Goal: Task Accomplishment & Management: Use online tool/utility

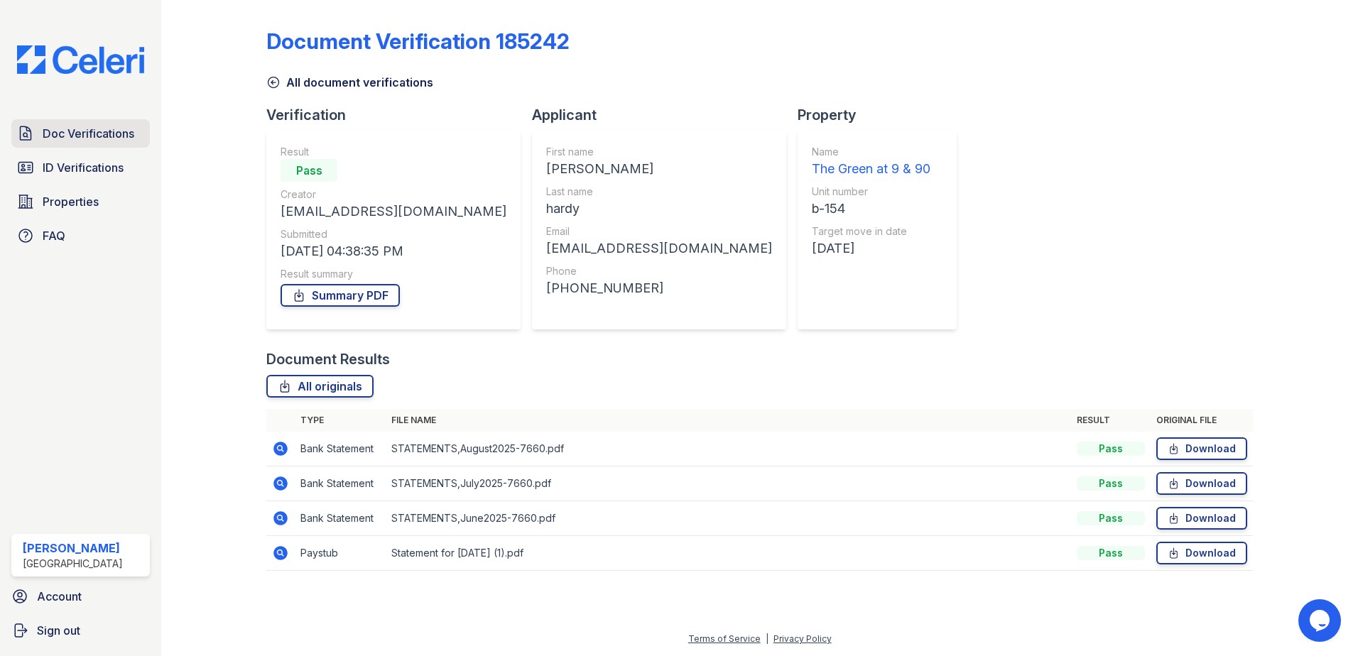
click at [53, 141] on span "Doc Verifications" at bounding box center [89, 133] width 92 height 17
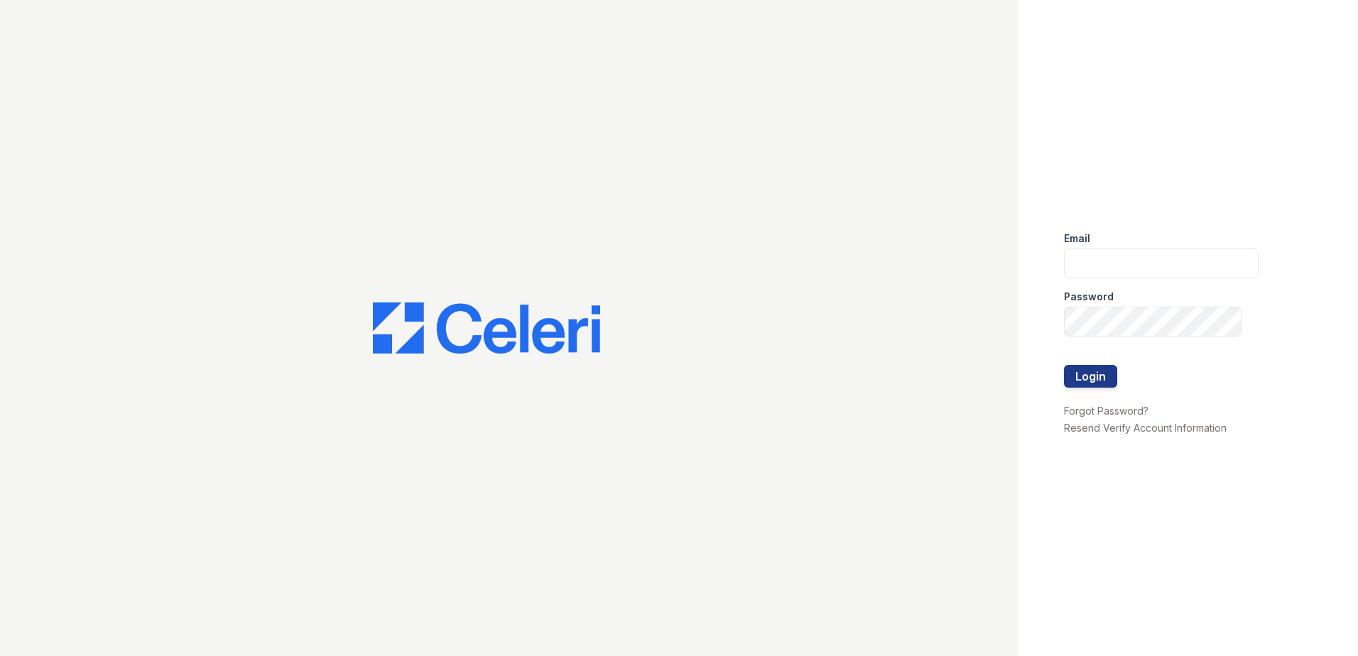
type input "dwallace@willowbridgepc.com"
click at [1081, 378] on button "Login" at bounding box center [1090, 376] width 53 height 23
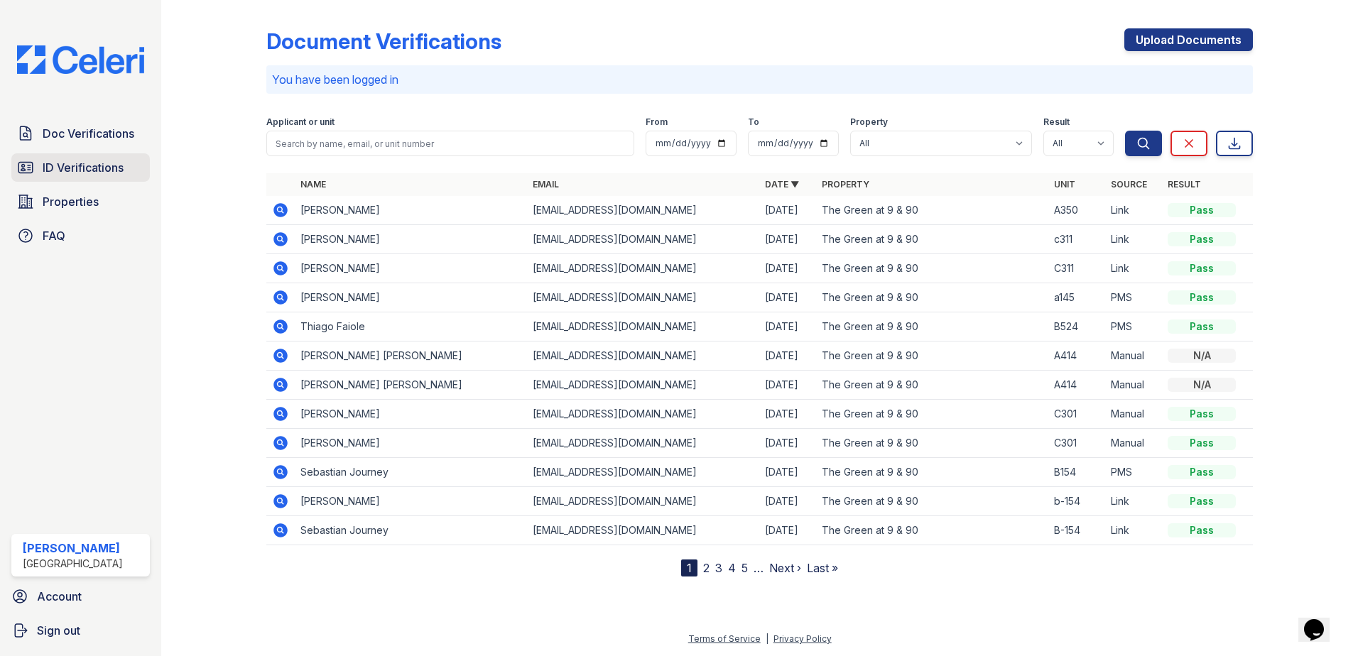
click at [124, 170] on span "ID Verifications" at bounding box center [83, 167] width 81 height 17
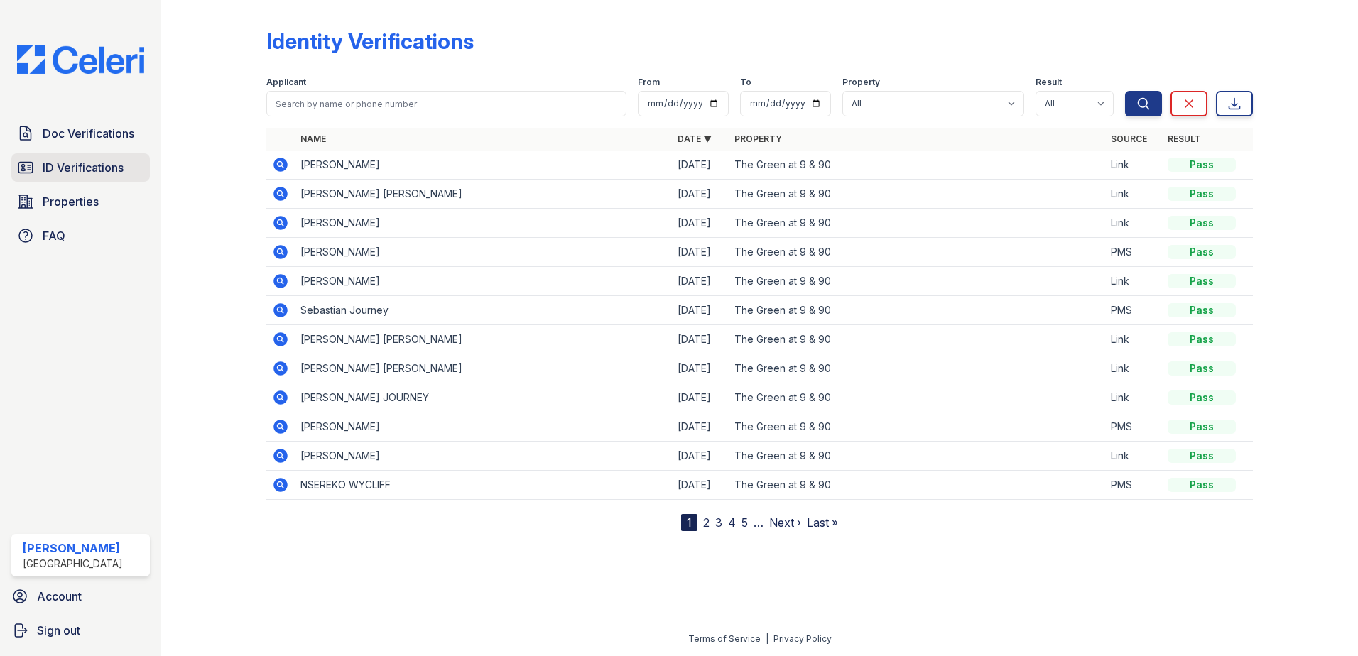
click at [96, 165] on span "ID Verifications" at bounding box center [83, 167] width 81 height 17
click at [107, 138] on span "Doc Verifications" at bounding box center [89, 133] width 92 height 17
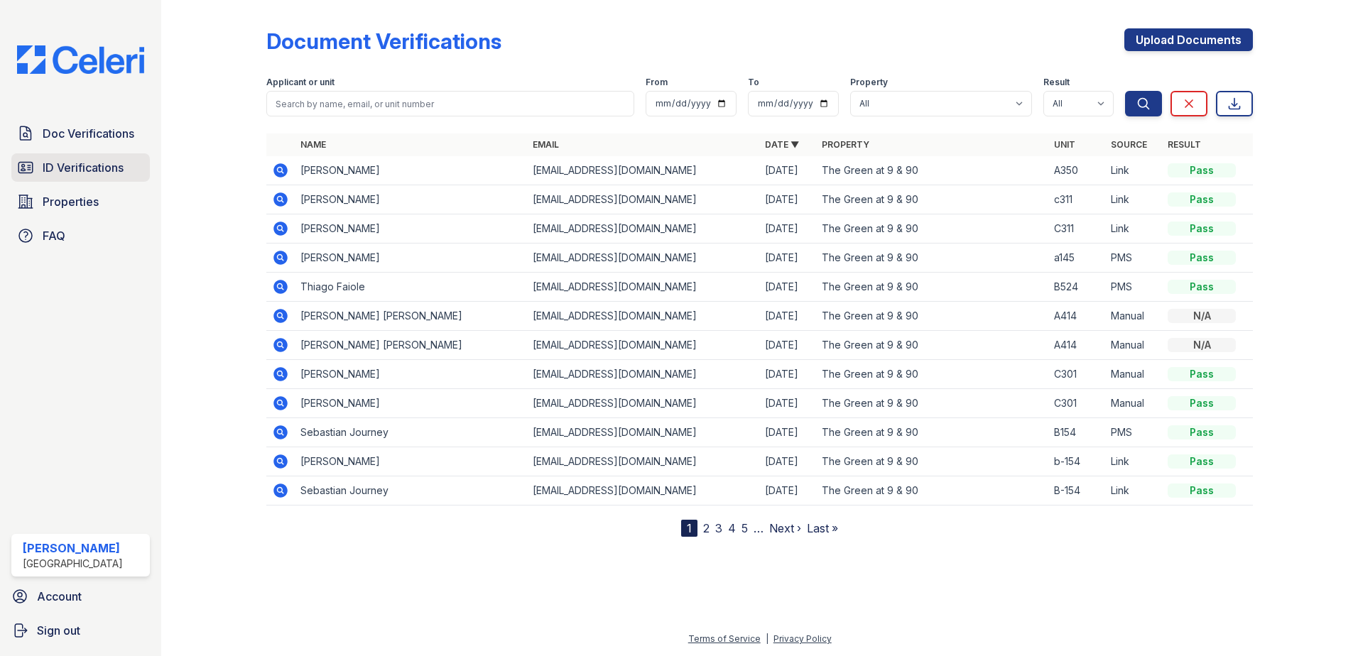
click at [94, 161] on span "ID Verifications" at bounding box center [83, 167] width 81 height 17
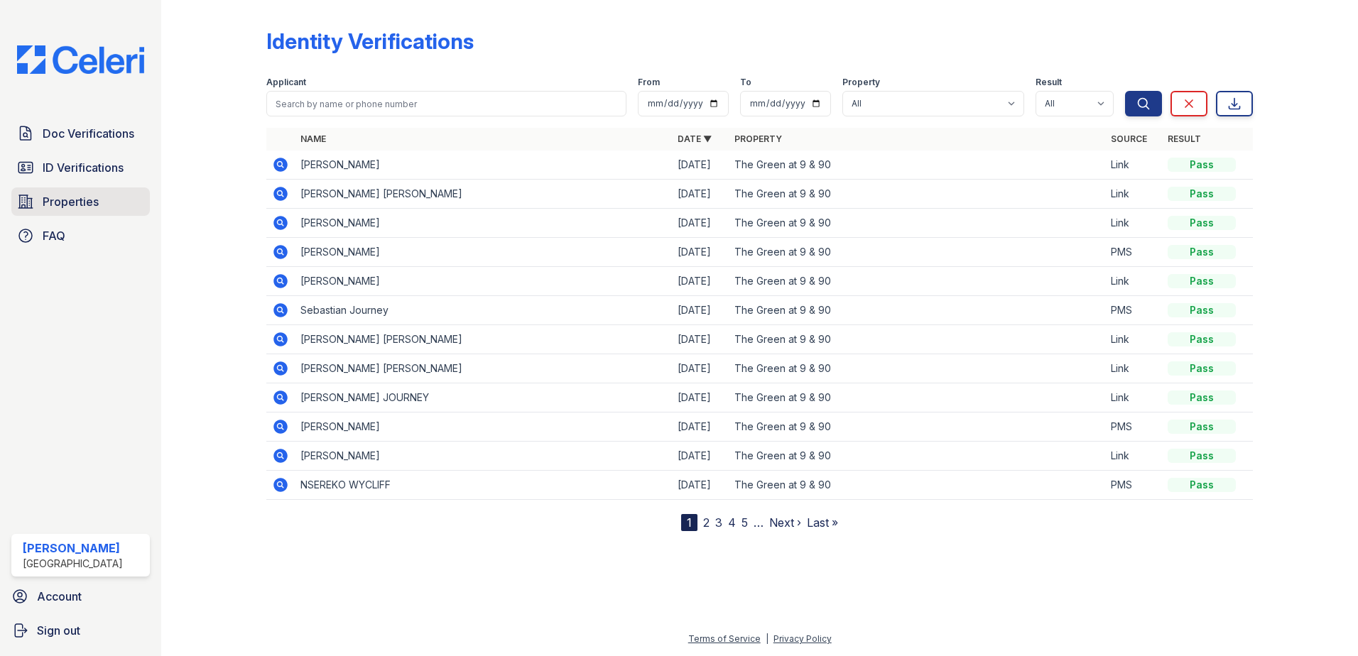
click at [102, 197] on link "Properties" at bounding box center [80, 201] width 138 height 28
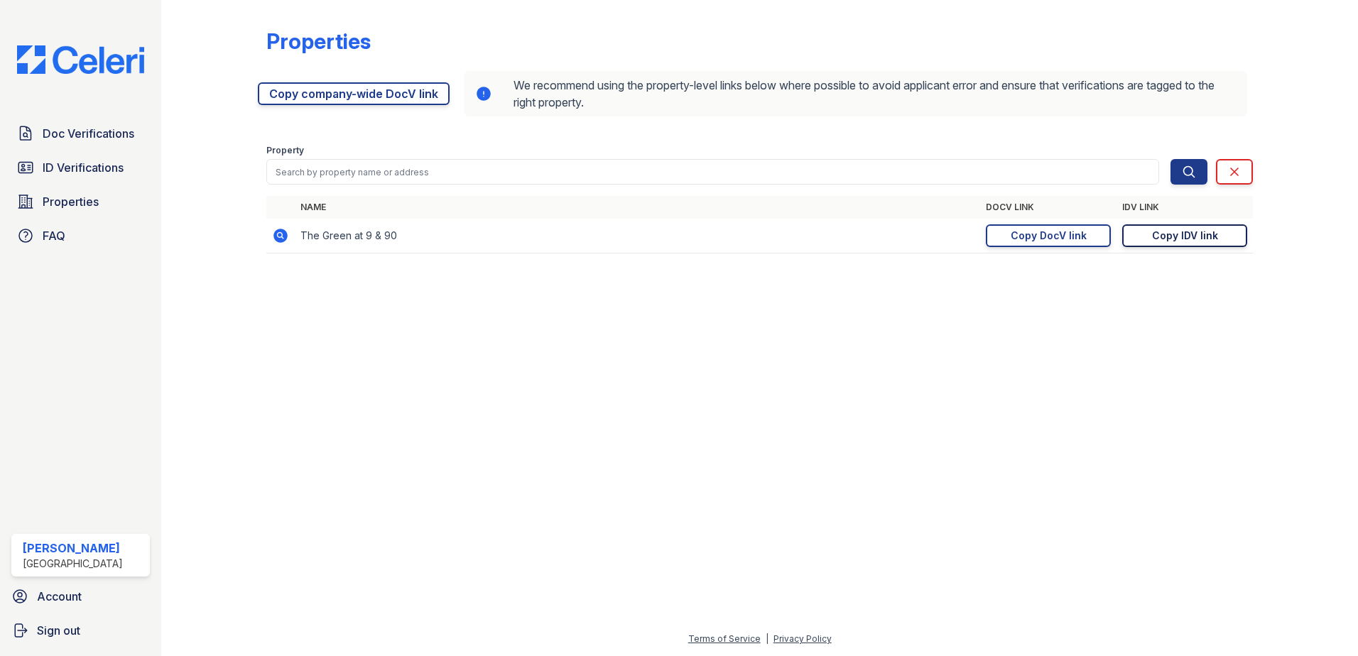
click at [1169, 239] on div "Copy IDV link" at bounding box center [1185, 236] width 66 height 14
click at [1036, 234] on div "Copy DocV link" at bounding box center [1048, 236] width 76 height 14
click at [99, 164] on span "ID Verifications" at bounding box center [83, 167] width 81 height 17
